Goal: Information Seeking & Learning: Find specific fact

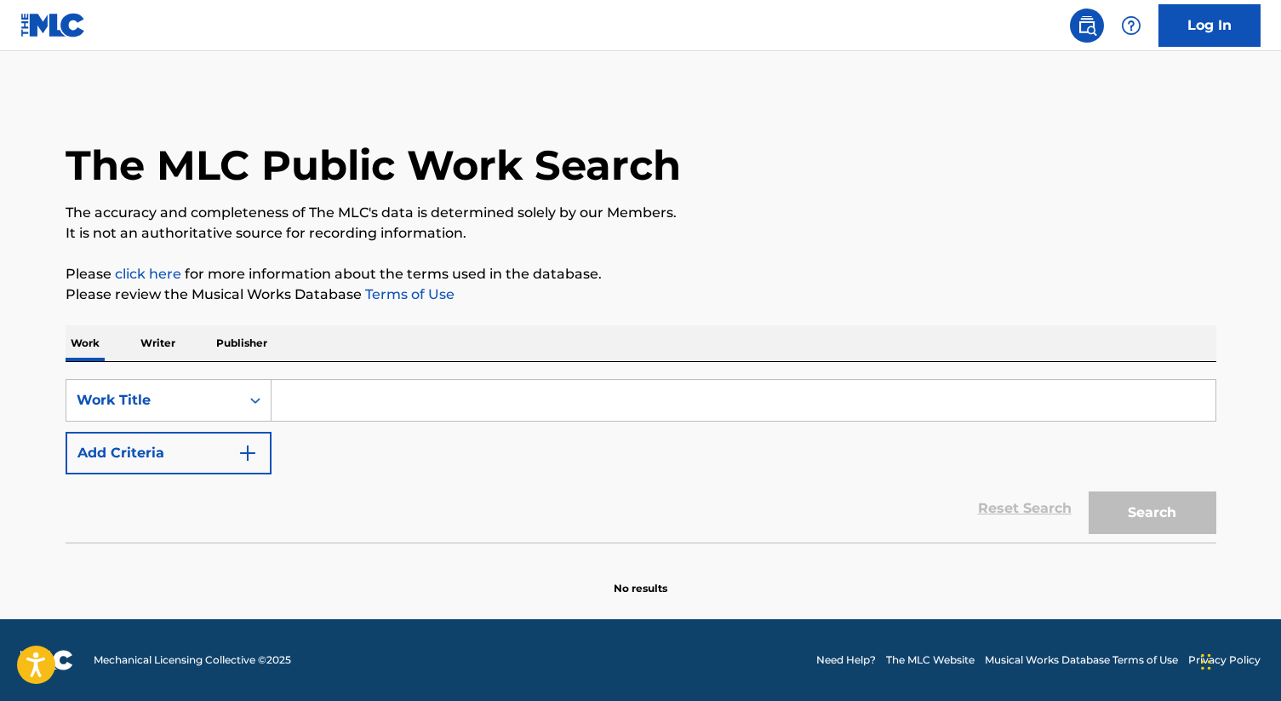
click at [327, 398] on input "Search Form" at bounding box center [744, 400] width 944 height 41
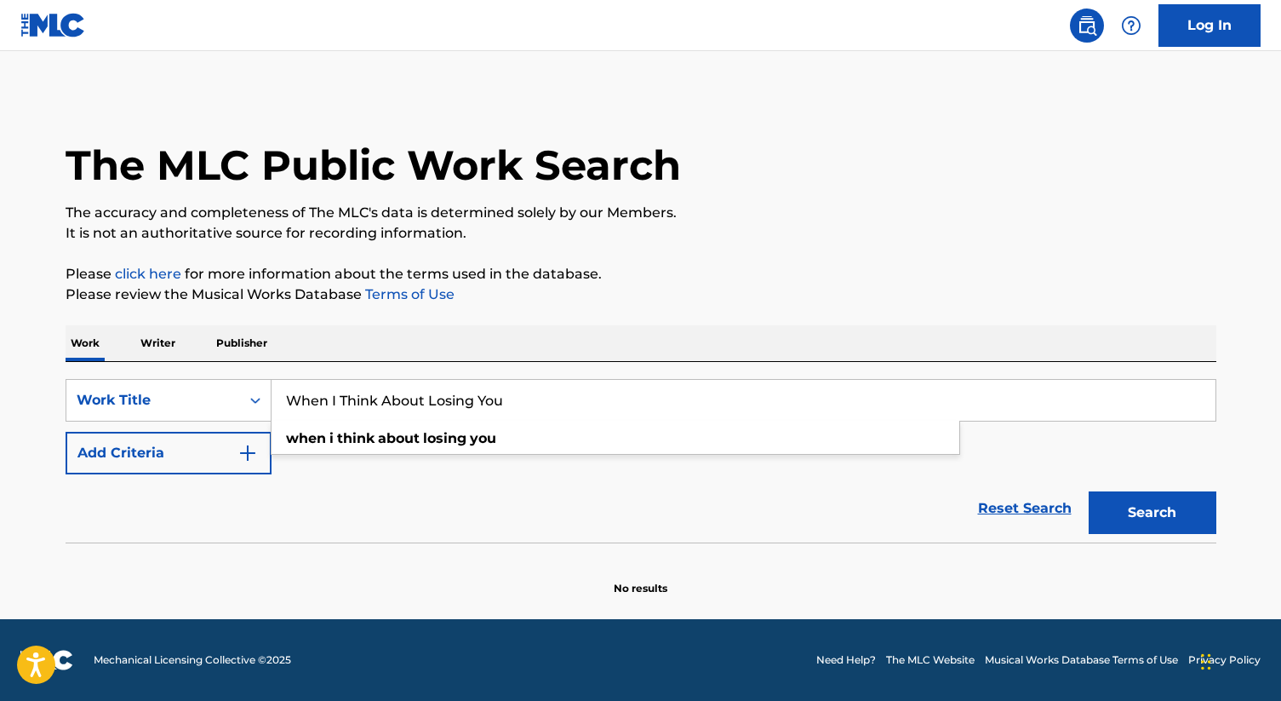
type input "When I Think About Losing You"
click at [1089, 491] on button "Search" at bounding box center [1153, 512] width 128 height 43
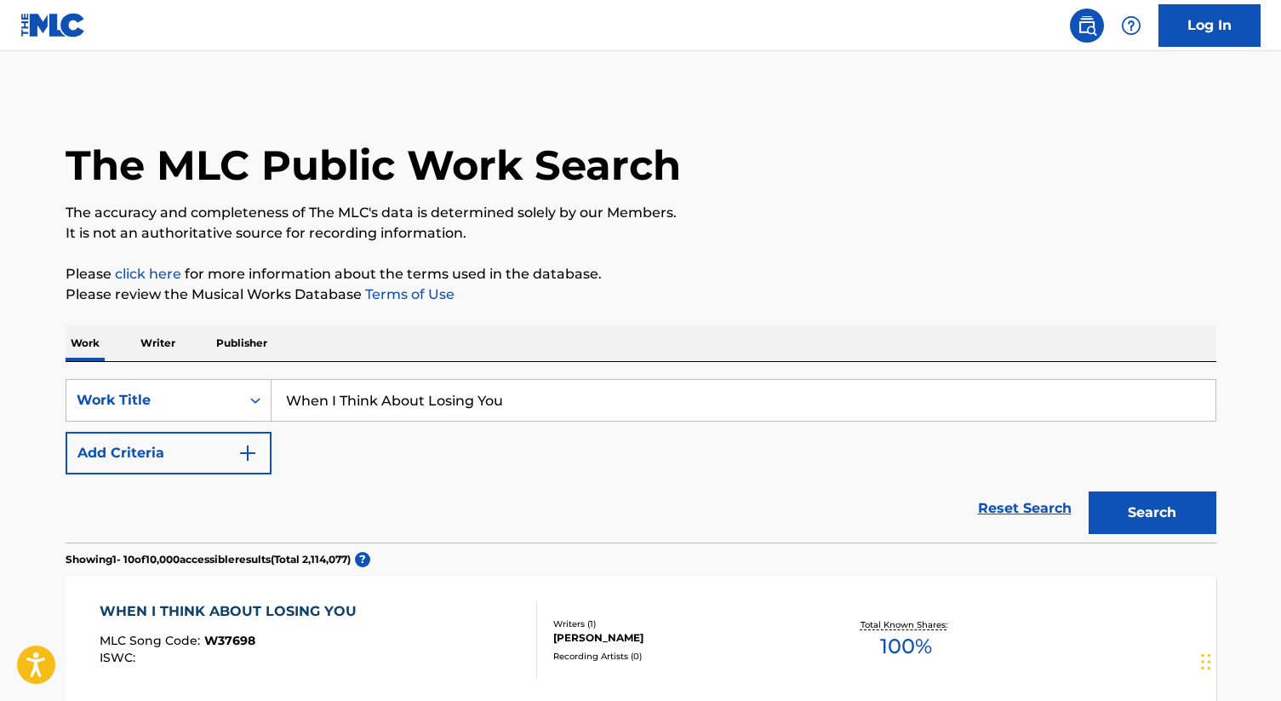
click at [1156, 512] on button "Search" at bounding box center [1153, 512] width 128 height 43
click at [244, 460] on img "Search Form" at bounding box center [248, 453] width 20 height 20
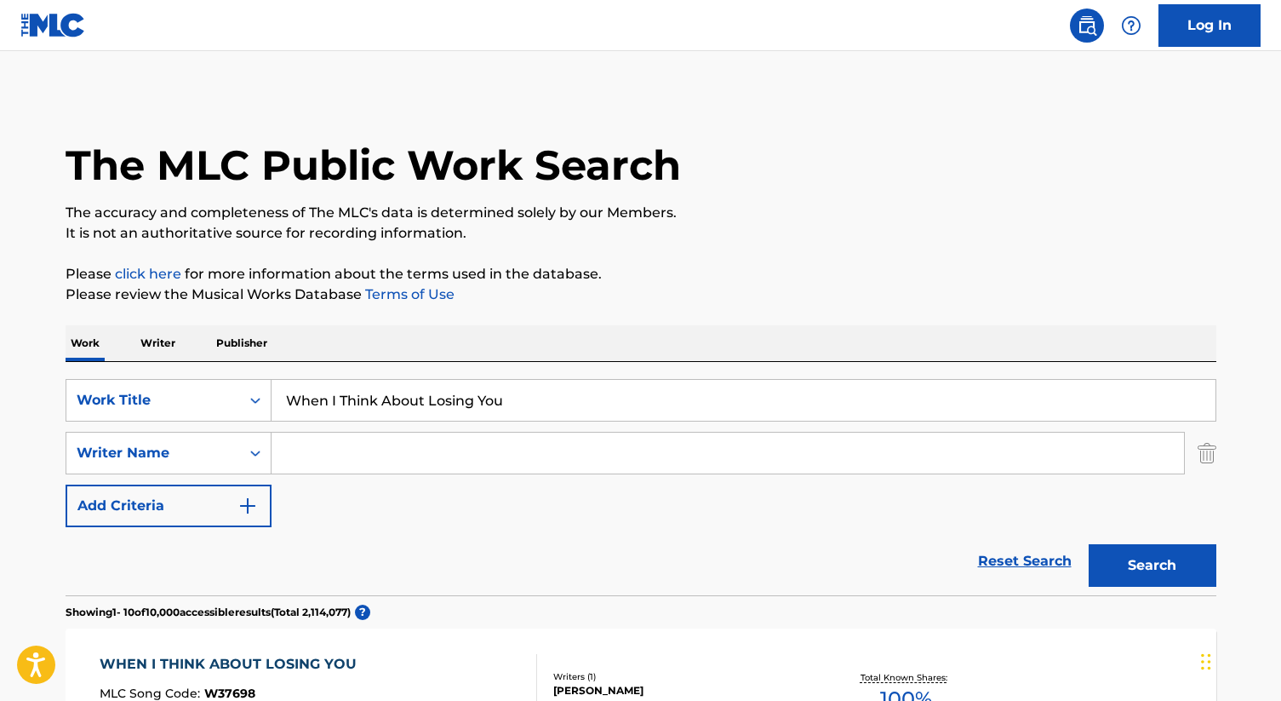
click at [307, 453] on input "Search Form" at bounding box center [728, 452] width 913 height 41
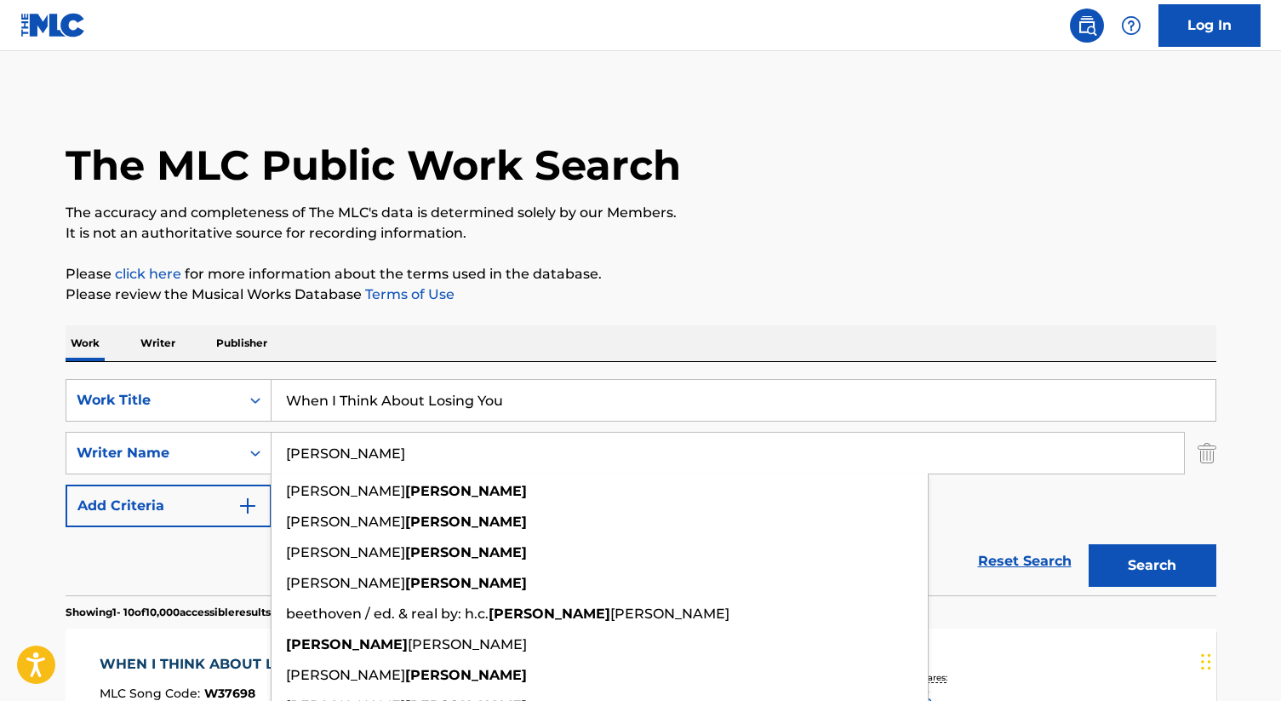
type input "[PERSON_NAME]"
click at [1089, 544] on button "Search" at bounding box center [1153, 565] width 128 height 43
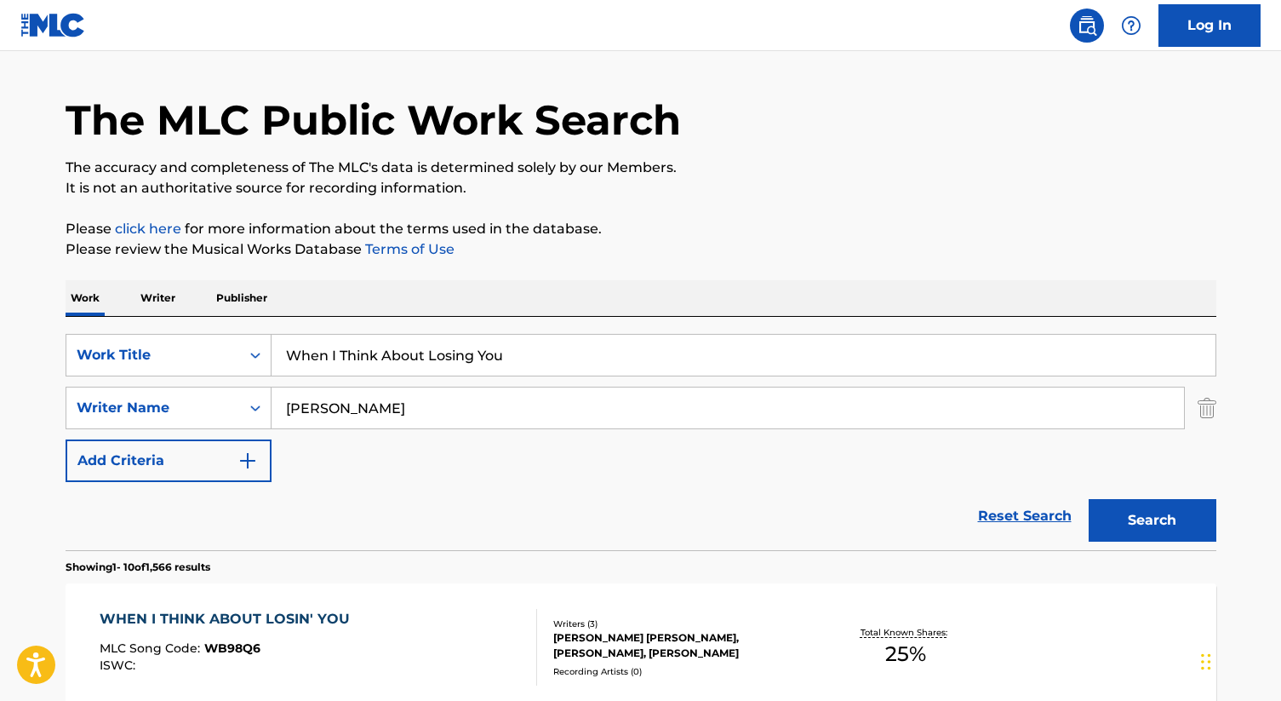
scroll to position [63, 0]
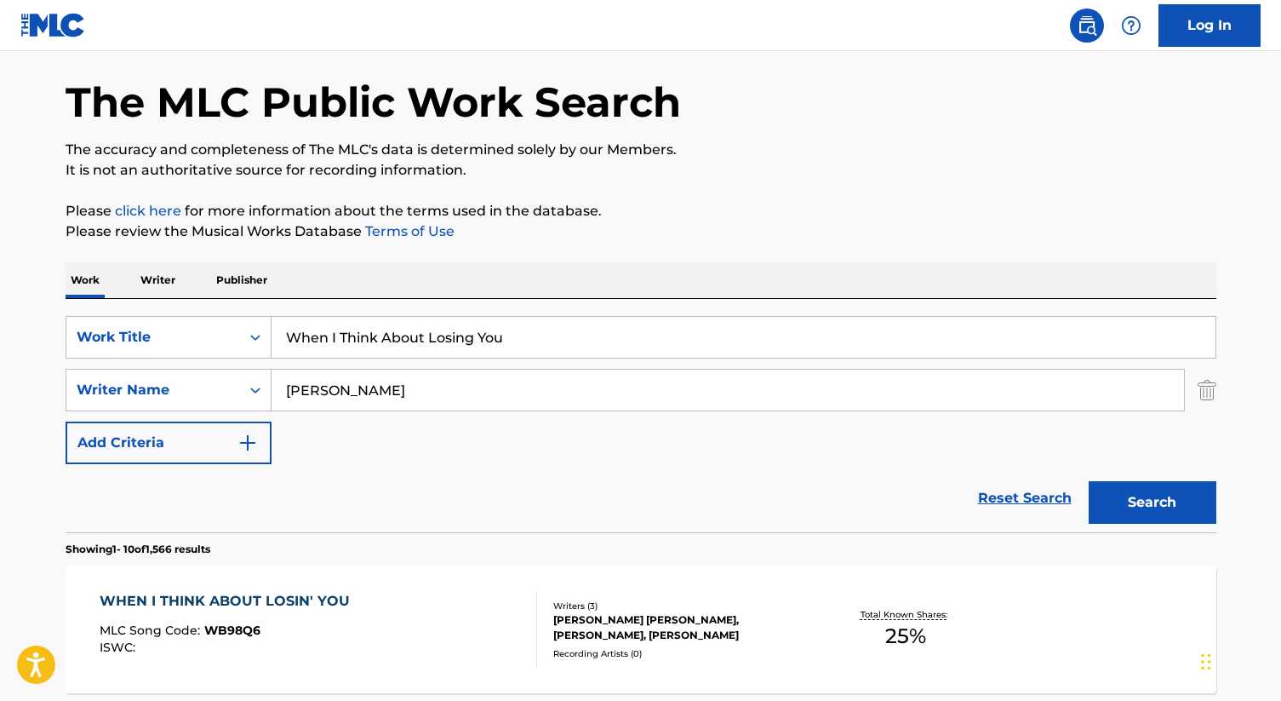
click at [604, 619] on div "[PERSON_NAME] [PERSON_NAME], [PERSON_NAME], [PERSON_NAME]" at bounding box center [681, 627] width 257 height 31
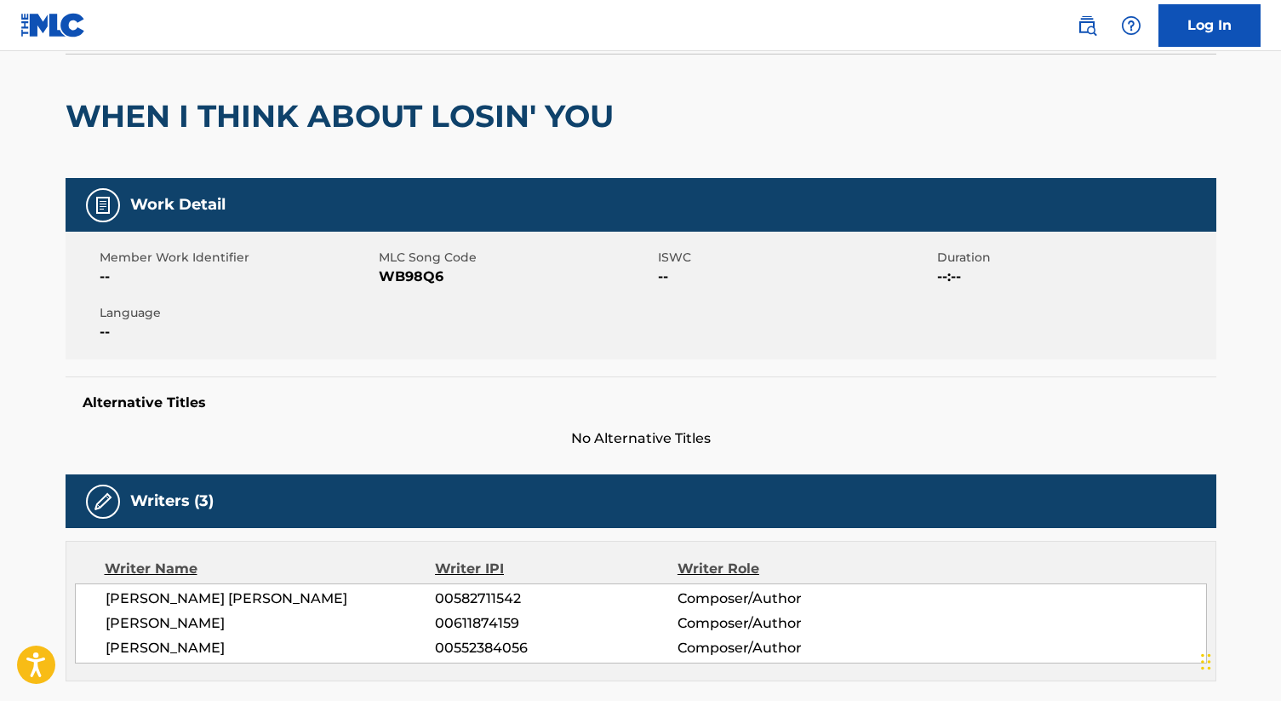
scroll to position [122, 0]
